Goal: Task Accomplishment & Management: Manage account settings

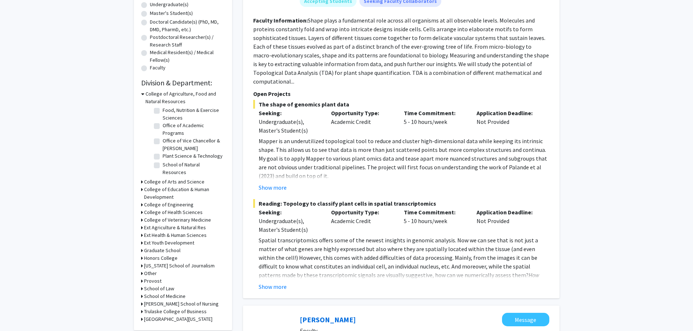
scroll to position [57, 0]
click at [163, 122] on label "Office of Academic Programs" at bounding box center [193, 129] width 60 height 15
click at [163, 122] on input "Office of Academic Programs" at bounding box center [165, 124] width 5 height 5
checkbox input "true"
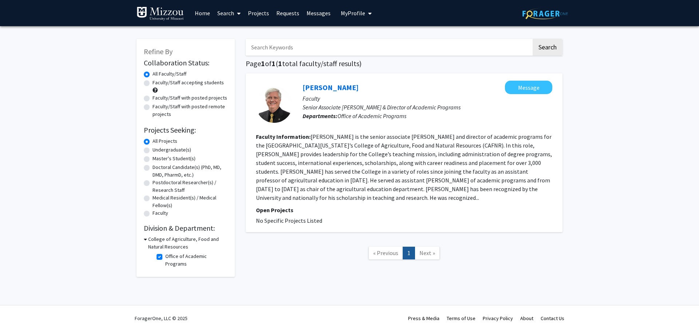
click at [152, 151] on label "Undergraduate(s)" at bounding box center [171, 150] width 39 height 8
click at [152, 151] on input "Undergraduate(s)" at bounding box center [154, 148] width 5 height 5
radio input "true"
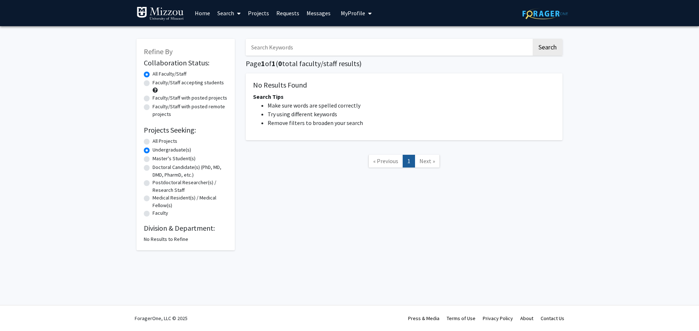
click at [152, 164] on label "Doctoral Candidate(s) (PhD, MD, DMD, PharmD, etc.)" at bounding box center [189, 171] width 75 height 15
click at [152, 164] on input "Doctoral Candidate(s) (PhD, MD, DMD, PharmD, etc.)" at bounding box center [154, 166] width 5 height 5
radio input "true"
click at [152, 100] on label "Faculty/Staff with posted projects" at bounding box center [189, 98] width 75 height 8
click at [152, 99] on input "Faculty/Staff with posted projects" at bounding box center [154, 96] width 5 height 5
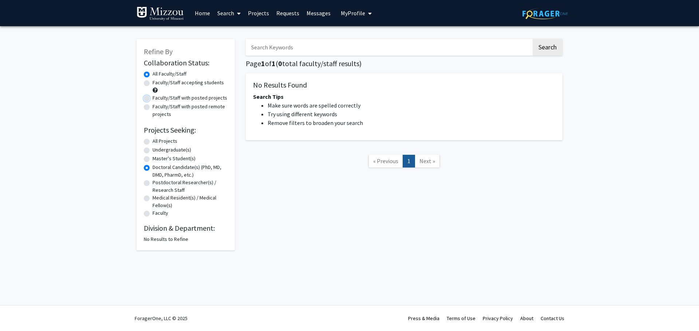
radio input "true"
click at [344, 18] on button "My Profile" at bounding box center [355, 13] width 35 height 26
click at [364, 39] on span "View Profile" at bounding box center [386, 42] width 44 height 8
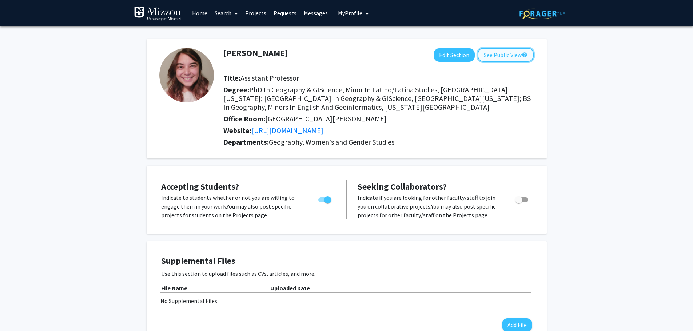
click at [517, 55] on button "See Public View help" at bounding box center [506, 55] width 56 height 14
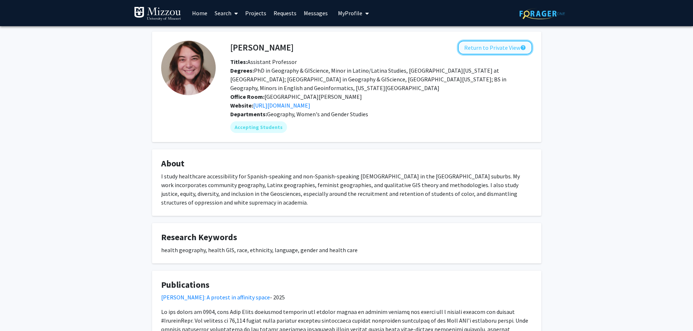
click at [493, 43] on button "Return to Private View help" at bounding box center [495, 48] width 74 height 14
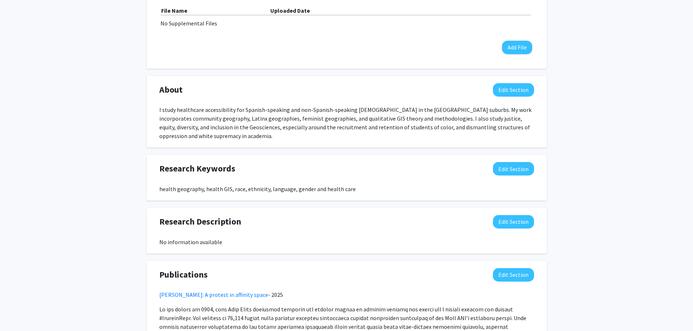
scroll to position [327, 0]
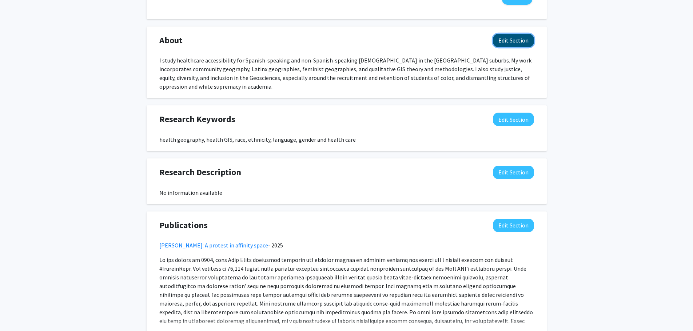
click at [524, 42] on button "Edit Section" at bounding box center [513, 40] width 41 height 13
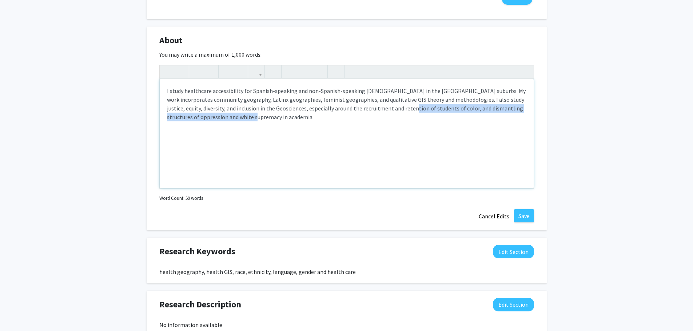
drag, startPoint x: 243, startPoint y: 120, endPoint x: 390, endPoint y: 112, distance: 146.8
click at [391, 112] on div "I study healthcare accessibility for Spanish-speaking and non-Spanish-speaking …" at bounding box center [347, 133] width 374 height 109
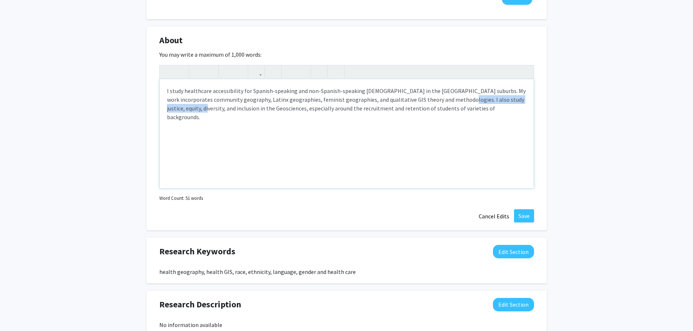
drag, startPoint x: 187, startPoint y: 111, endPoint x: 439, endPoint y: 100, distance: 252.0
click at [439, 100] on div "I study healthcare accessibility for Spanish-speaking and non-Spanish-speaking …" at bounding box center [347, 133] width 374 height 109
type textarea "I study healthcare accessibility for Spanish-speaking and non-Spanish-speaking …"
click at [526, 211] on button "Save" at bounding box center [524, 216] width 20 height 13
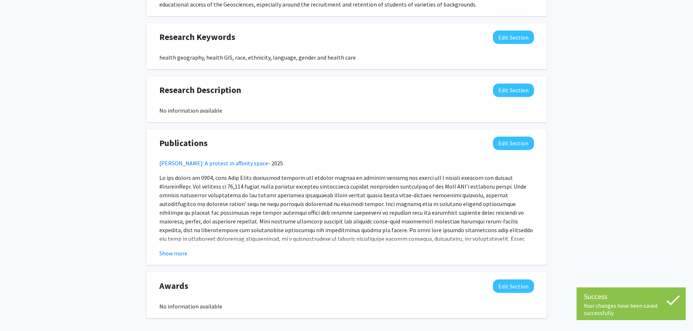
scroll to position [433, 0]
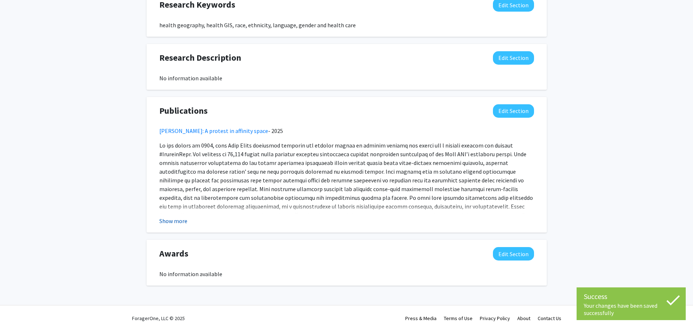
click at [175, 220] on button "Show more" at bounding box center [173, 221] width 28 height 9
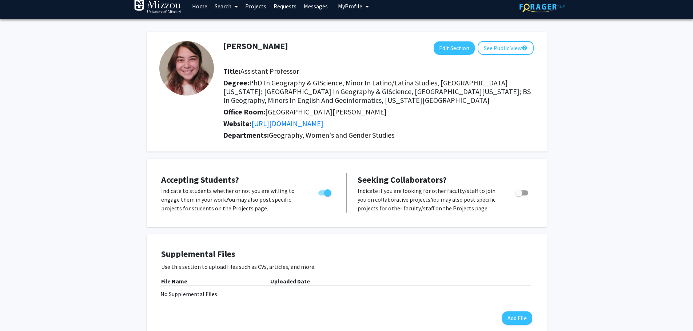
scroll to position [0, 0]
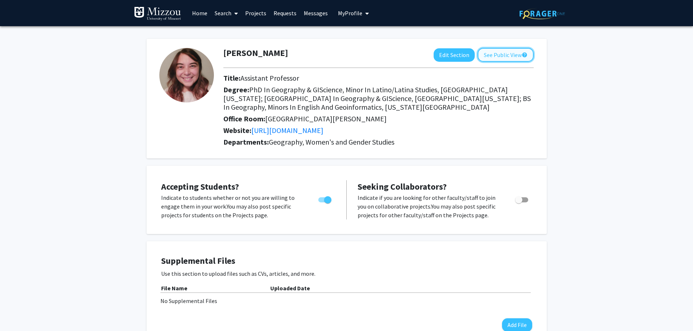
click at [521, 56] on button "See Public View help" at bounding box center [506, 55] width 56 height 14
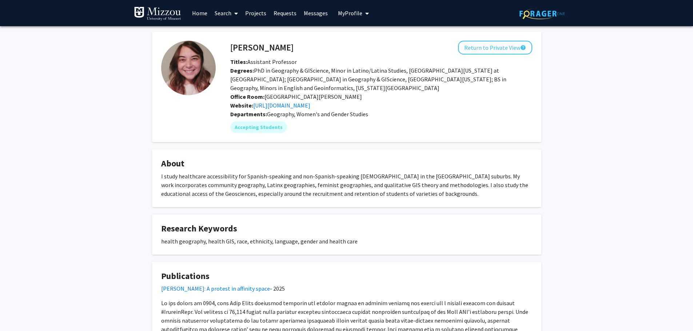
scroll to position [107, 0]
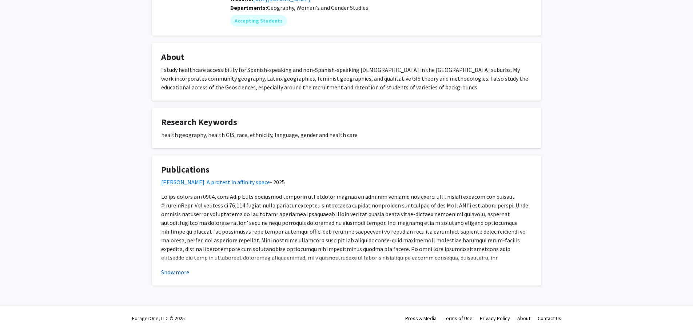
click at [171, 270] on button "Show more" at bounding box center [175, 272] width 28 height 9
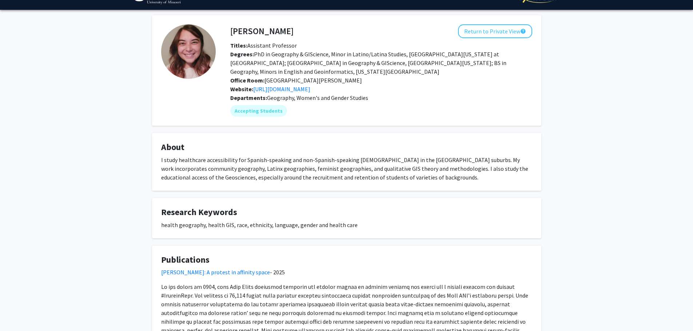
scroll to position [0, 0]
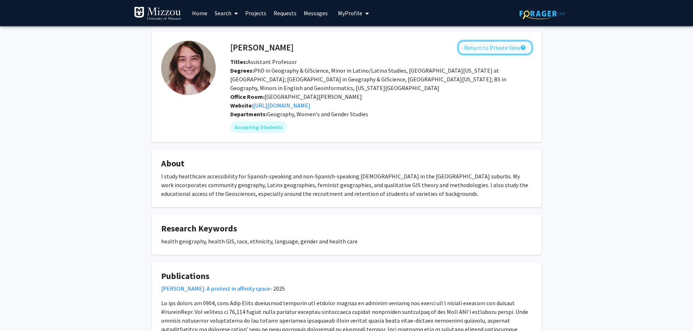
click at [513, 45] on button "Return to Private View help" at bounding box center [495, 48] width 74 height 14
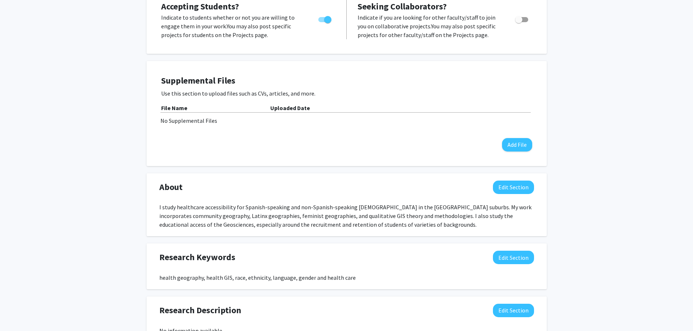
scroll to position [291, 0]
